Goal: Connect with others: Connect with others

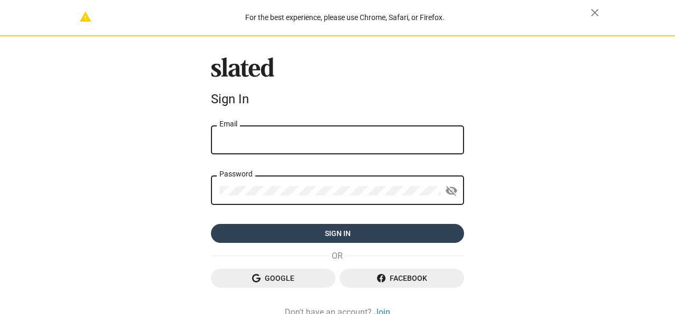
type input "[EMAIL_ADDRESS][DOMAIN_NAME]"
click at [350, 229] on span "Sign in" at bounding box center [337, 233] width 236 height 19
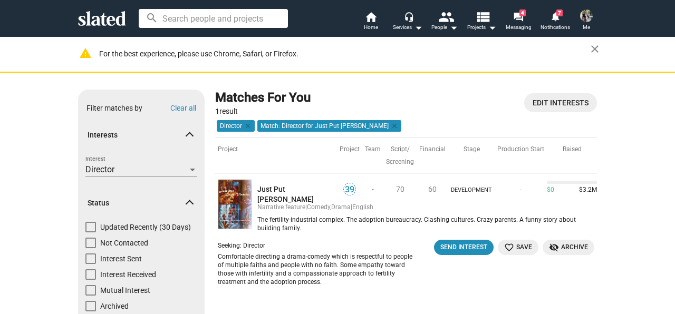
click at [481, 237] on td "Seeking: Director Comfortable directing a drama-comedy which is respectful to p…" at bounding box center [406, 266] width 382 height 58
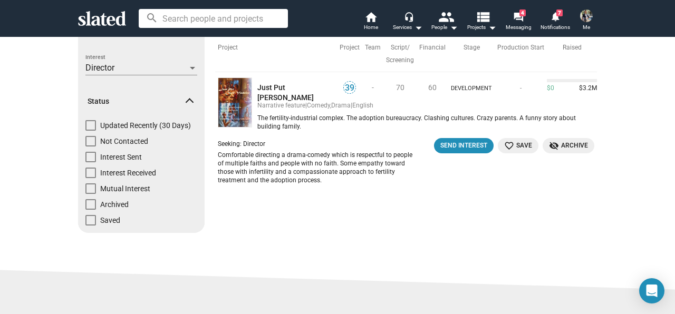
scroll to position [105, 0]
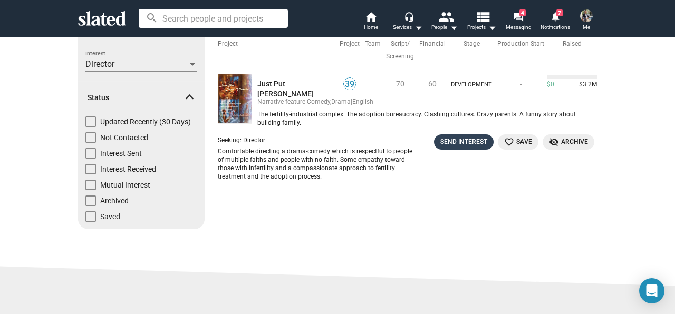
click at [448, 137] on div "Send Interest" at bounding box center [463, 142] width 47 height 11
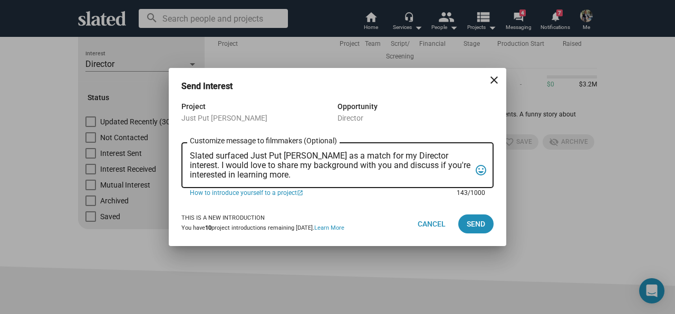
scroll to position [0, 0]
drag, startPoint x: 325, startPoint y: 177, endPoint x: 187, endPoint y: 157, distance: 139.1
click at [187, 157] on div "Slated surfaced Just Put Chuck Vindaloo as a match for my Director interest. I …" at bounding box center [337, 164] width 312 height 48
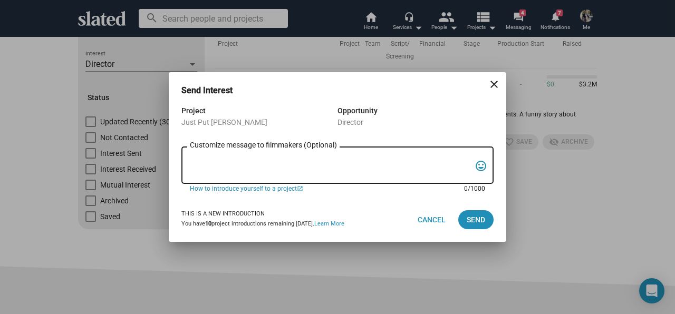
click at [229, 157] on textarea "Customize message to filmmakers (Optional) Customize message (Optional)" at bounding box center [330, 166] width 280 height 20
paste textarea "Dear [Producer’s/Team’s Name], I recently came across your project on Slated an…"
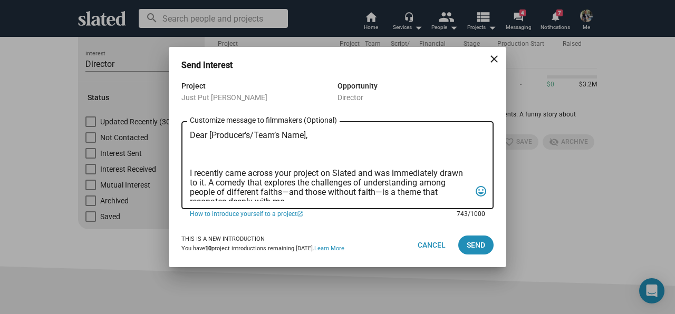
click at [209, 133] on textarea "Dear [Producer’s/Team’s Name], I recently came across your project on Slated an…" at bounding box center [330, 166] width 280 height 70
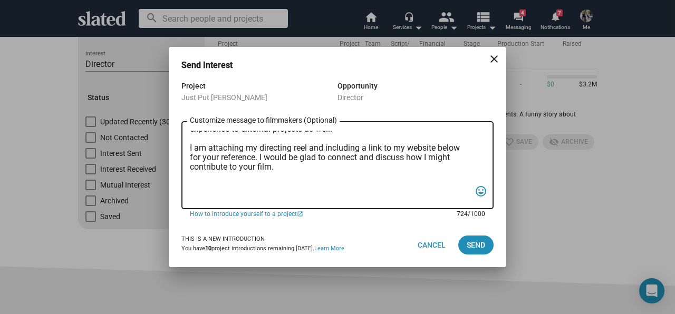
scroll to position [120, 0]
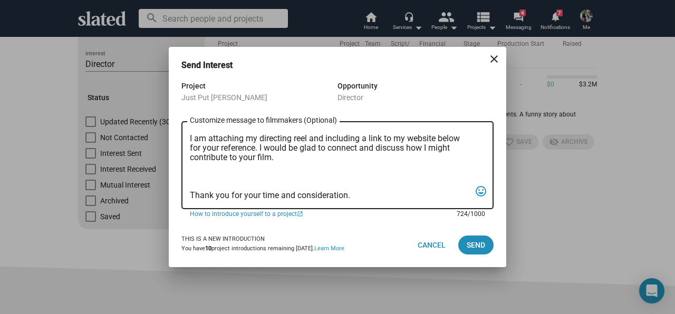
click at [275, 174] on textarea "Dear Team, I recently came across your project on Slated and was immediately dr…" at bounding box center [330, 166] width 280 height 70
paste textarea "https://www.youtube.com/watch?v=Bh2pJWDNGcU"
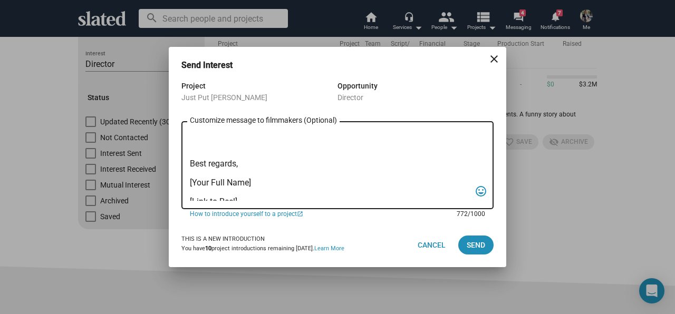
drag, startPoint x: 353, startPoint y: 196, endPoint x: 235, endPoint y: 162, distance: 123.2
click at [235, 162] on textarea "Dear Team, I recently came across your project on Slated and was immediately dr…" at bounding box center [330, 166] width 280 height 70
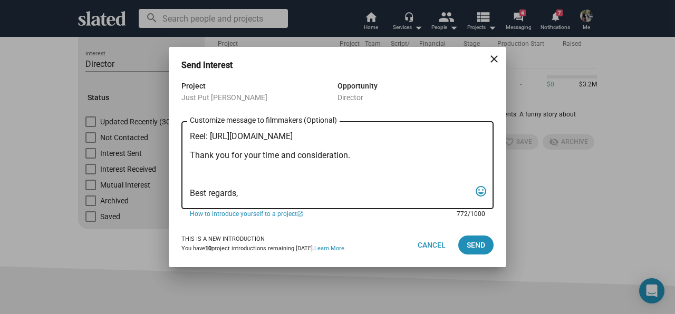
scroll to position [137, 0]
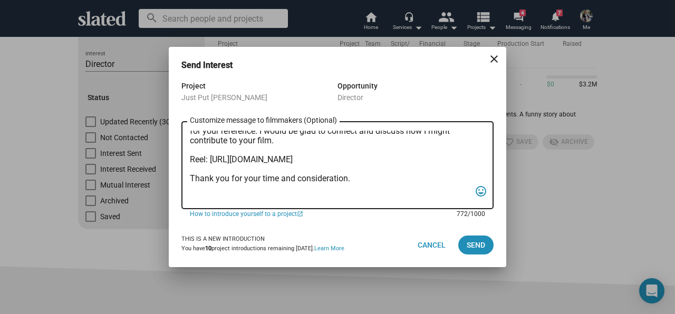
drag, startPoint x: 409, startPoint y: 154, endPoint x: 419, endPoint y: 159, distance: 10.6
click at [419, 159] on textarea "Dear Team, I recently came across your project on Slated and was immediately dr…" at bounding box center [330, 166] width 280 height 70
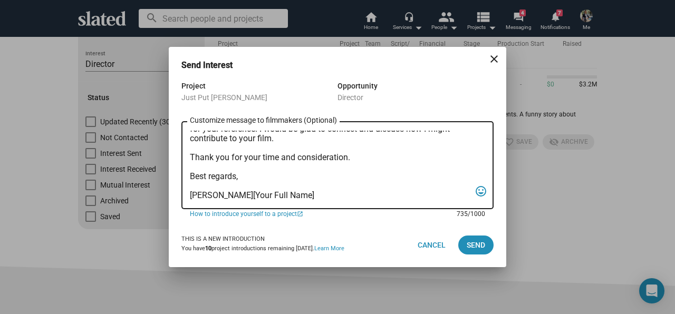
scroll to position [158, 0]
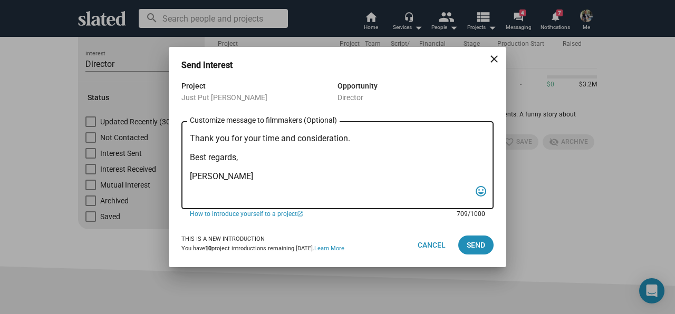
paste textarea "Reel: https://www.youtube.com/watch?v=Bh2pJWDNGcU"
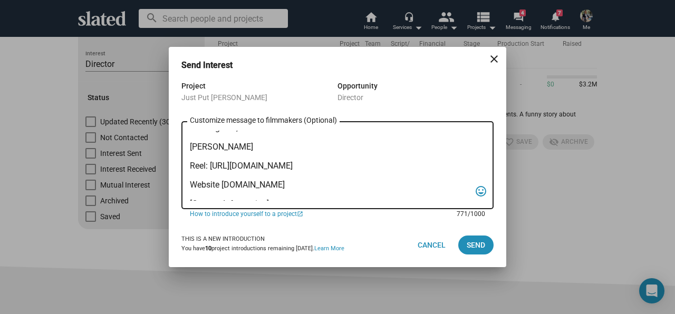
scroll to position [196, 0]
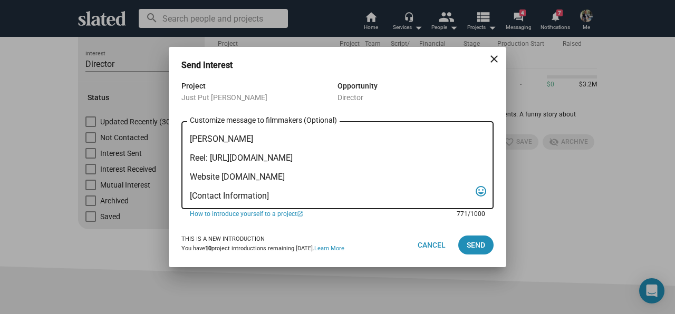
drag, startPoint x: 270, startPoint y: 196, endPoint x: 190, endPoint y: 200, distance: 79.7
click at [190, 200] on textarea "Dear Team, I recently came across your project on Slated and was immediately dr…" at bounding box center [330, 166] width 280 height 70
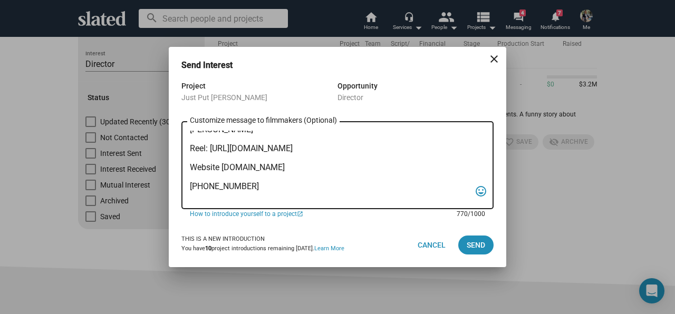
scroll to position [215, 0]
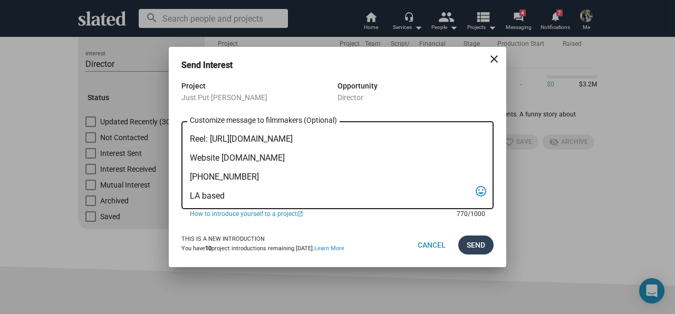
type textarea "Dear Team, I recently came across your project on Slated and was immediately dr…"
click at [472, 243] on span "Send" at bounding box center [476, 245] width 18 height 19
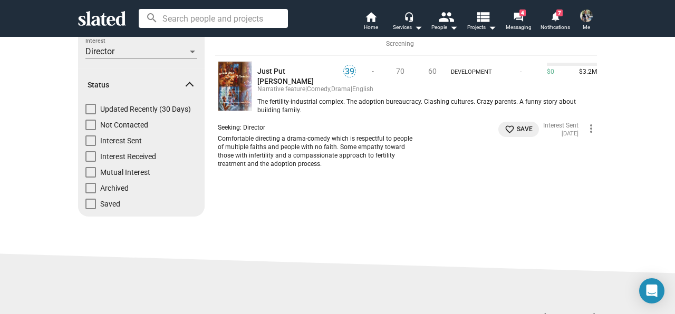
scroll to position [53, 0]
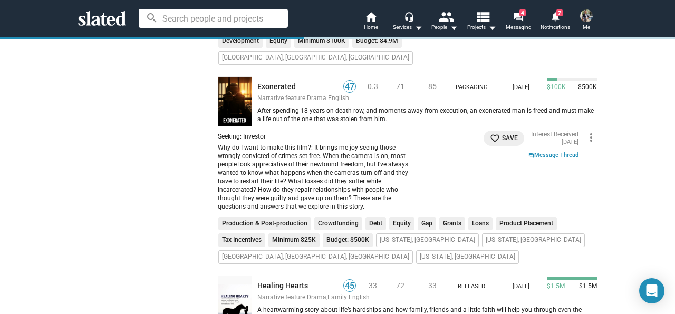
scroll to position [4007, 0]
